Goal: Transaction & Acquisition: Purchase product/service

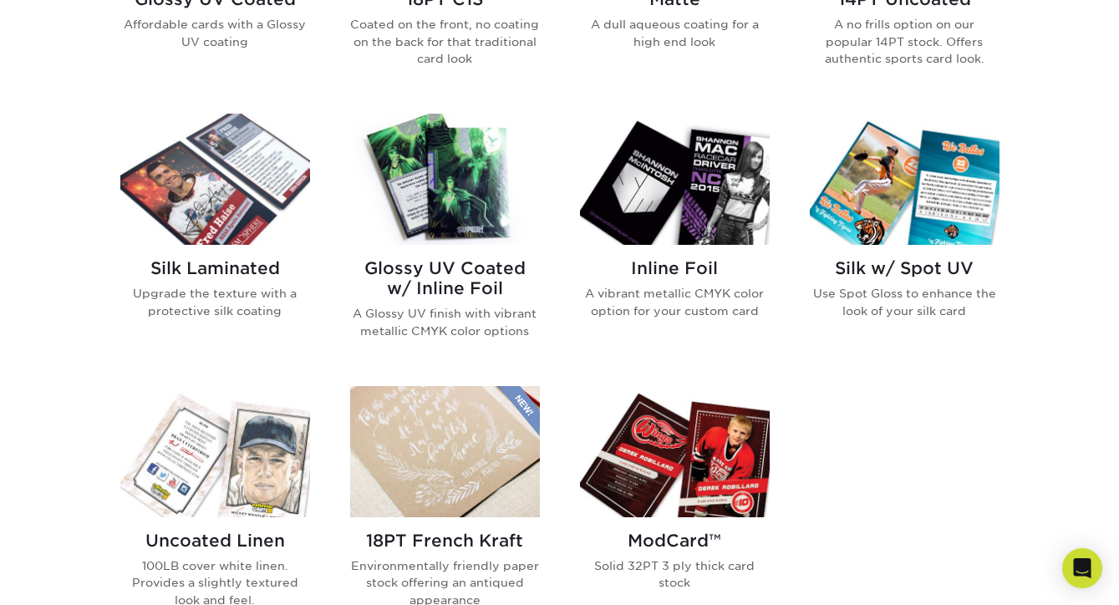
scroll to position [1036, 0]
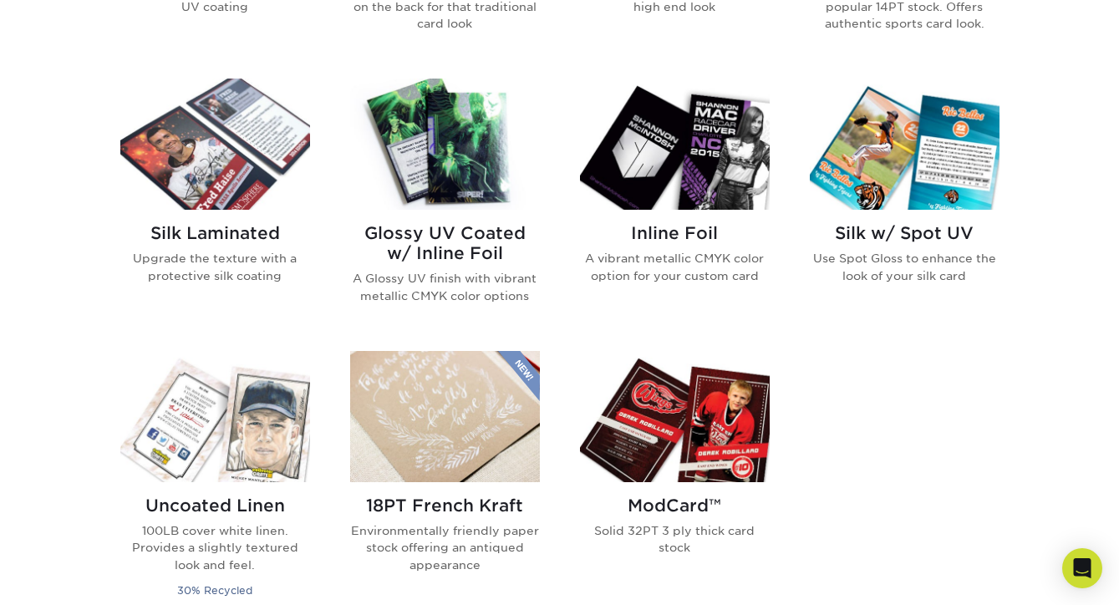
click at [681, 436] on img at bounding box center [675, 416] width 190 height 131
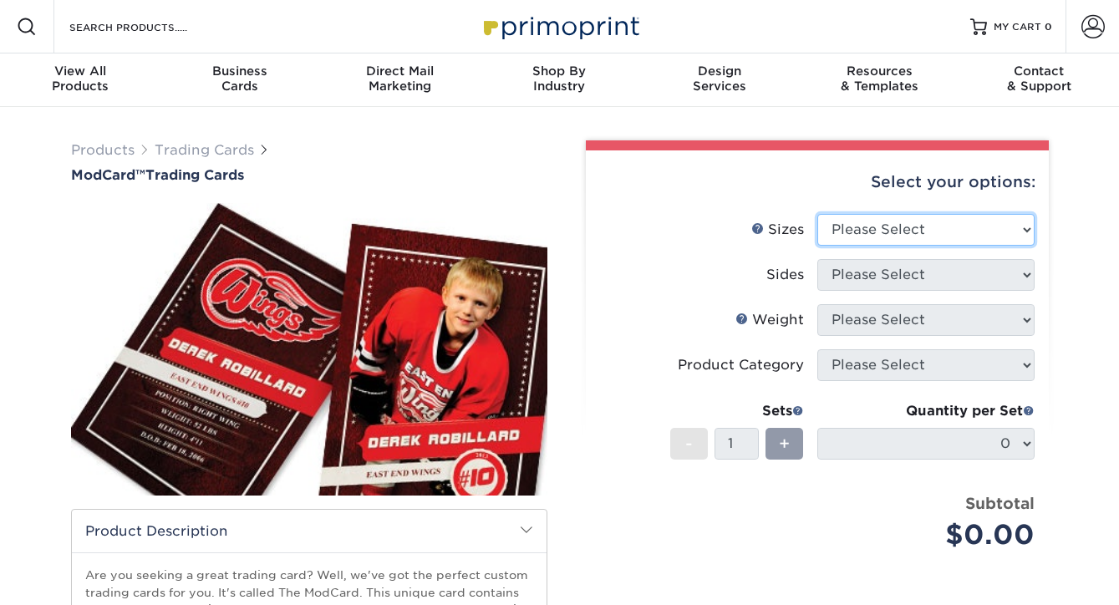
click at [877, 235] on select "Please Select 2.5" x 3.5"" at bounding box center [926, 230] width 217 height 32
select select "2.50x3.50"
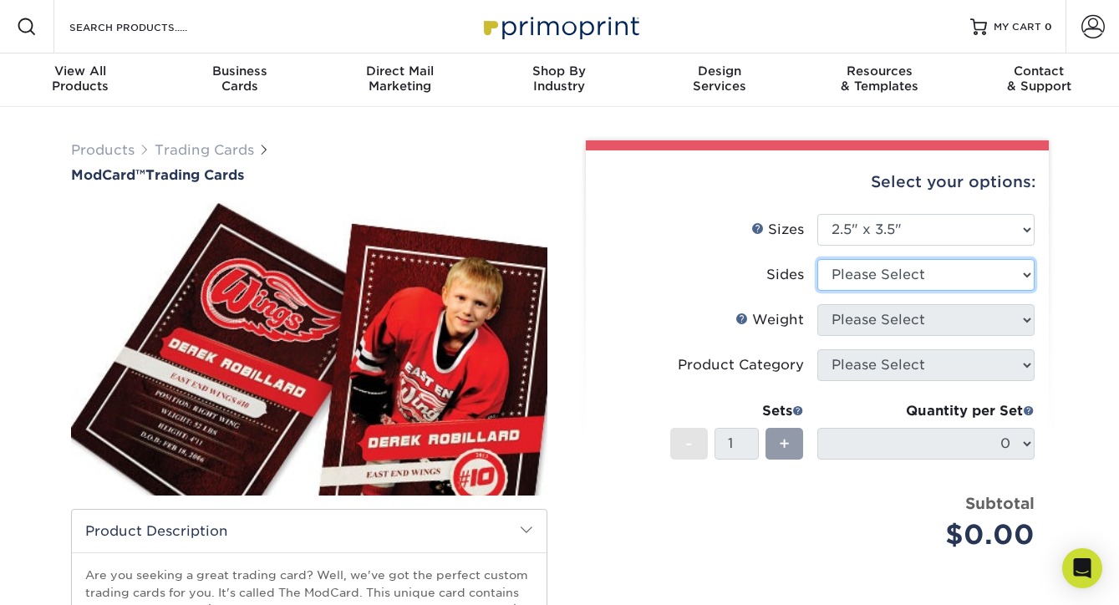
select select "13abbda7-1d64-4f25-8bb2-c179b224825d"
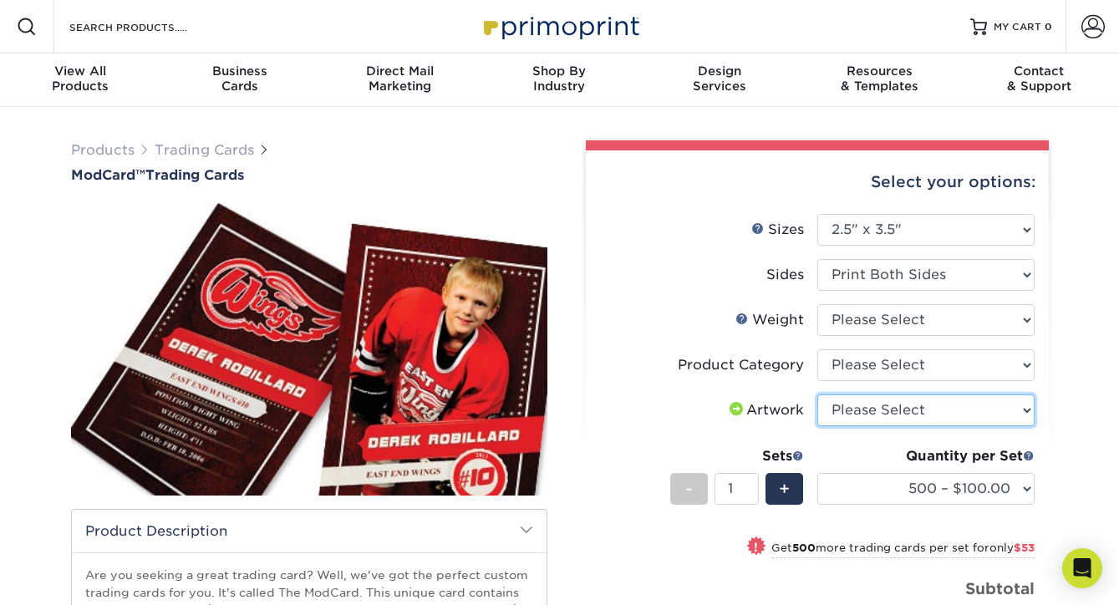
select select "upload"
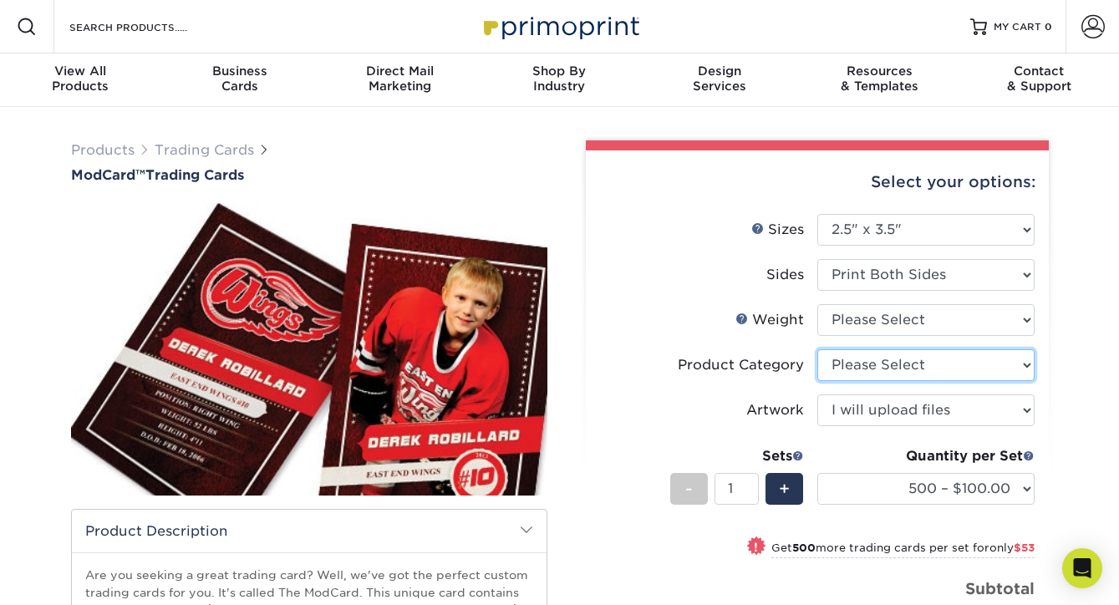
select select "c2f9bce9-36c2-409d-b101-c29d9d031e18"
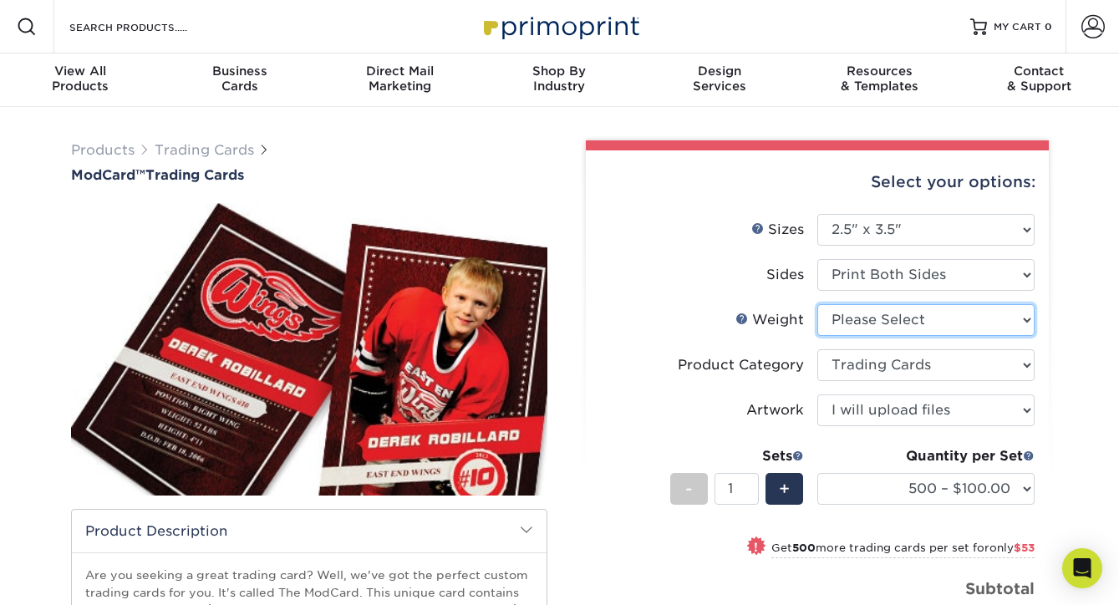
select select "32PTUCBLK"
select select "-1"
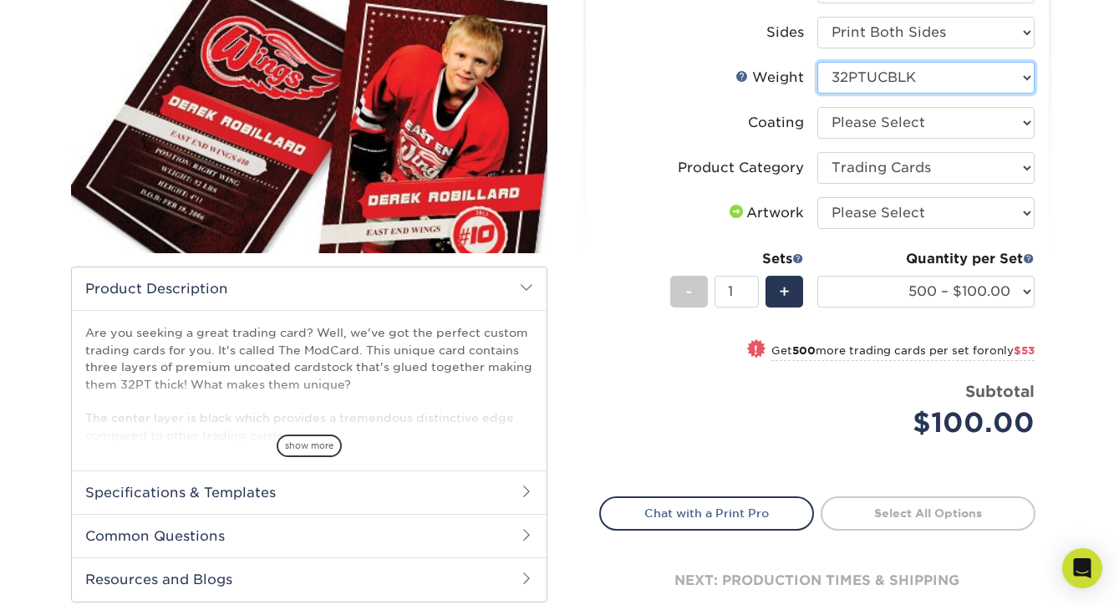
scroll to position [244, 0]
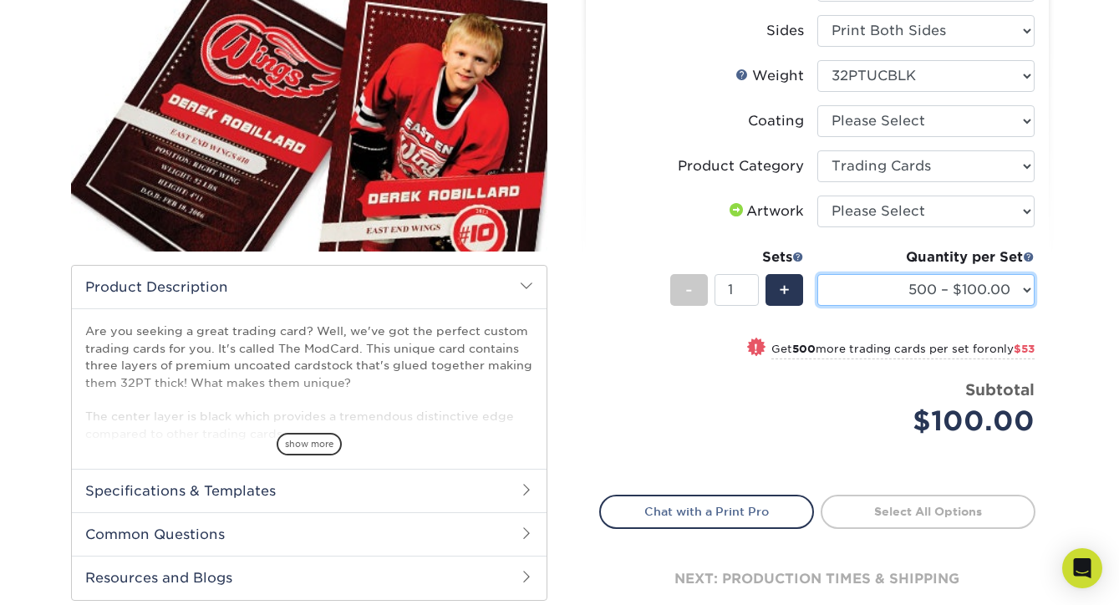
select select "1000 – $153.00"
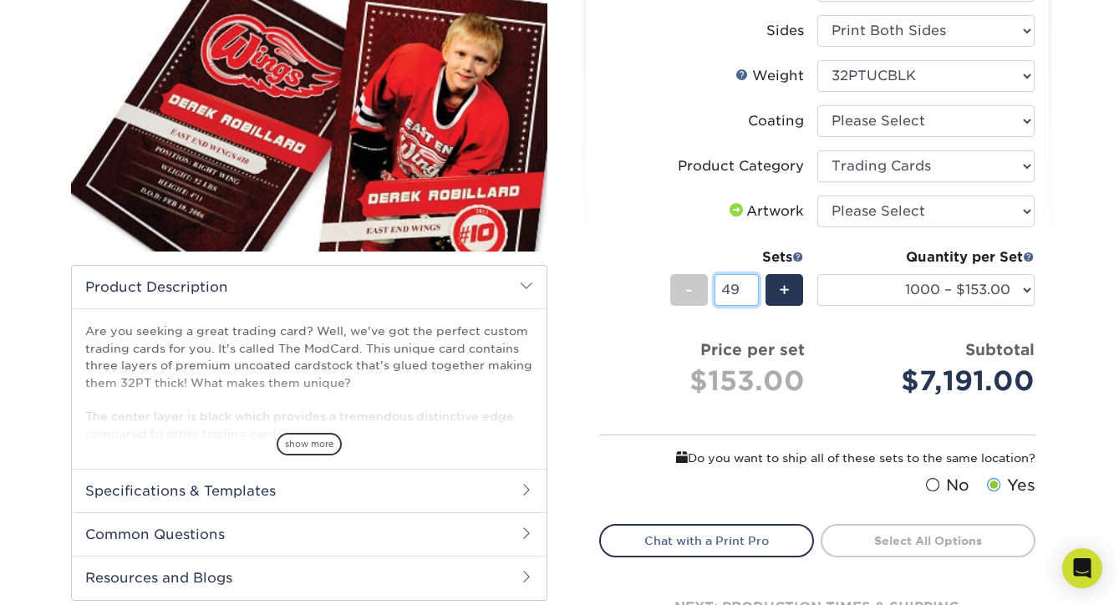
type input "50"
click at [752, 288] on input "50" at bounding box center [737, 290] width 44 height 32
select select "500 – $100.00"
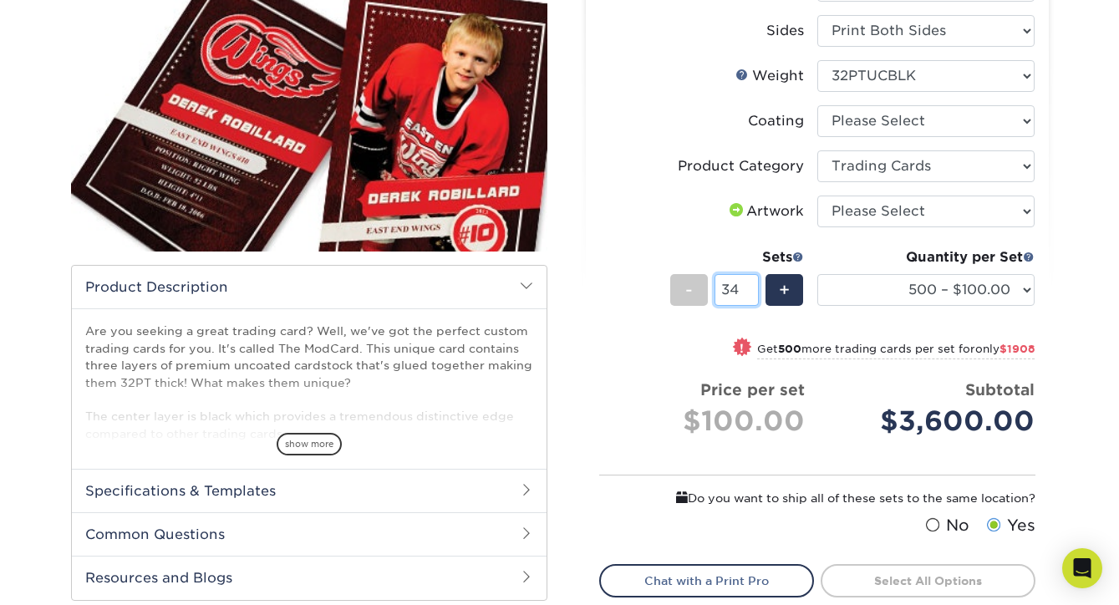
click at [751, 294] on input "34" at bounding box center [737, 290] width 44 height 32
click at [751, 294] on input "13" at bounding box center [737, 290] width 44 height 32
click at [751, 294] on input "12" at bounding box center [737, 290] width 44 height 32
click at [751, 294] on input "11" at bounding box center [737, 290] width 44 height 32
click at [751, 294] on input "10" at bounding box center [737, 290] width 44 height 32
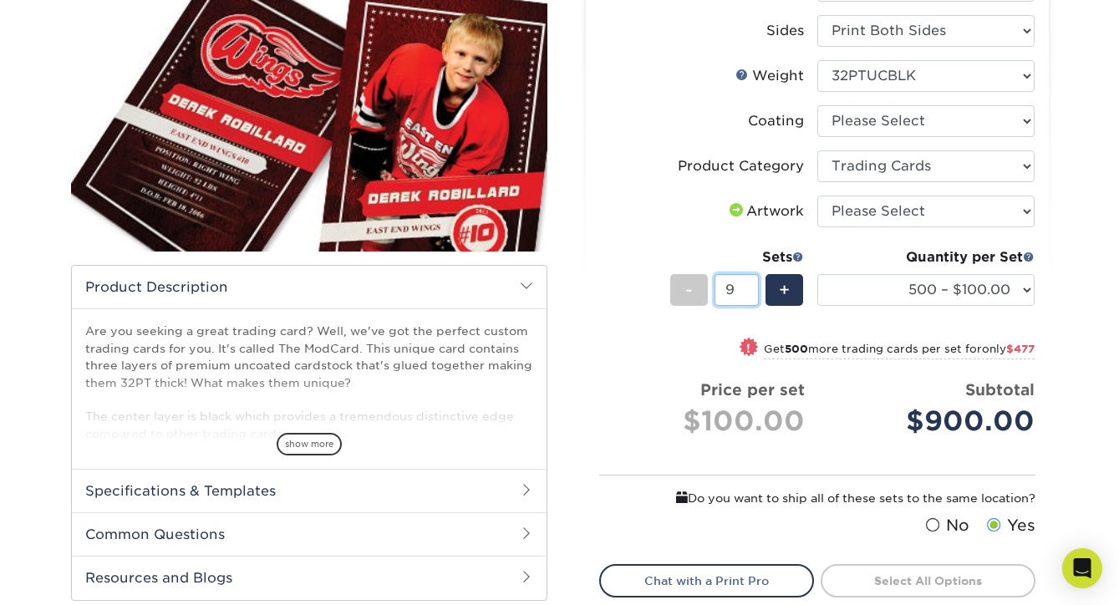
click at [751, 293] on input "9" at bounding box center [737, 290] width 44 height 32
click at [751, 293] on input "8" at bounding box center [737, 290] width 44 height 32
click at [751, 293] on input "7" at bounding box center [737, 290] width 44 height 32
click at [751, 293] on input "6" at bounding box center [737, 290] width 44 height 32
click at [751, 293] on input "5" at bounding box center [737, 290] width 44 height 32
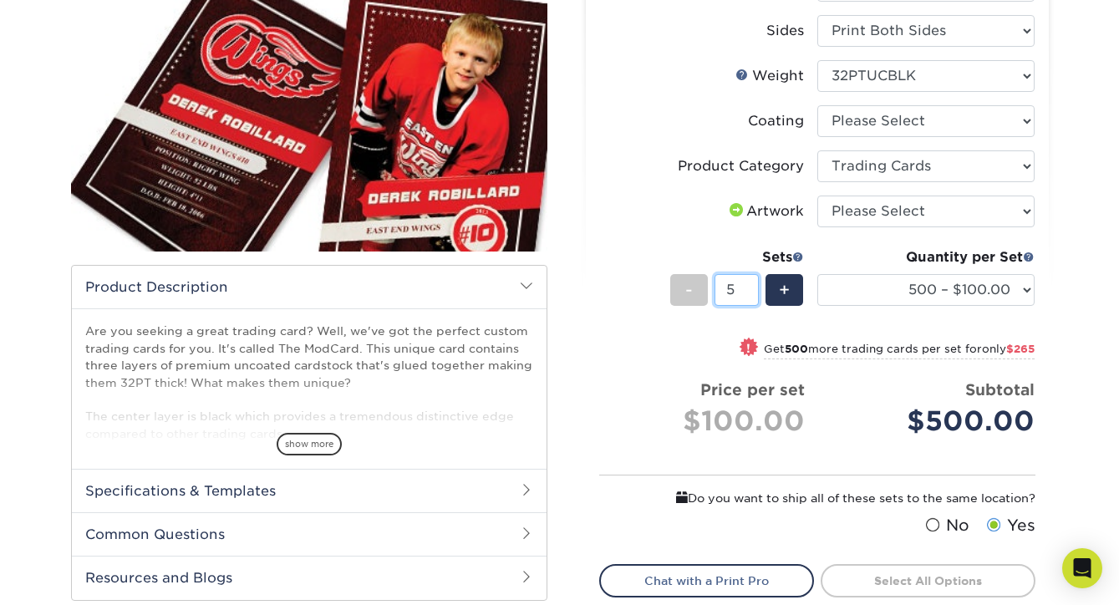
type input "6"
click at [752, 283] on input "6" at bounding box center [737, 290] width 44 height 32
